Goal: Find specific page/section: Find specific page/section

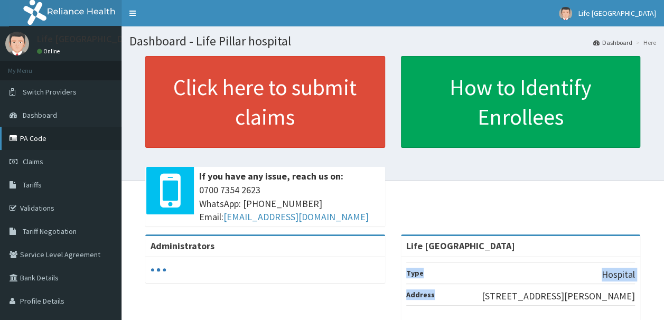
click at [40, 135] on link "PA Code" at bounding box center [60, 138] width 121 height 23
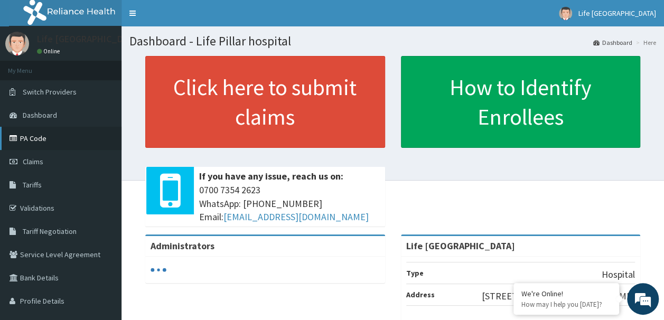
click at [37, 142] on link "PA Code" at bounding box center [60, 138] width 121 height 23
